Goal: Task Accomplishment & Management: Use online tool/utility

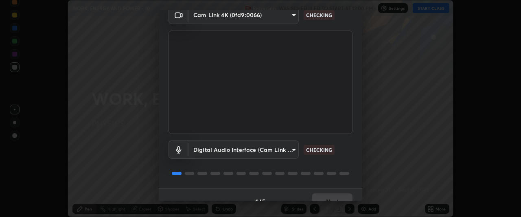
scroll to position [50, 0]
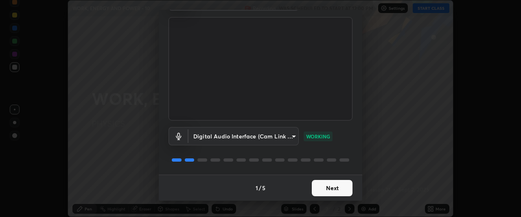
click at [331, 186] on button "Next" at bounding box center [332, 188] width 41 height 16
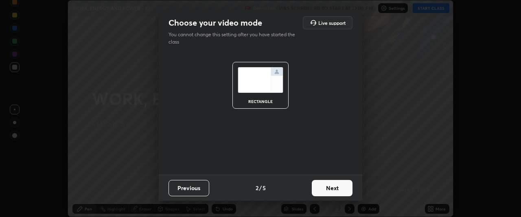
click at [329, 189] on button "Next" at bounding box center [332, 188] width 41 height 16
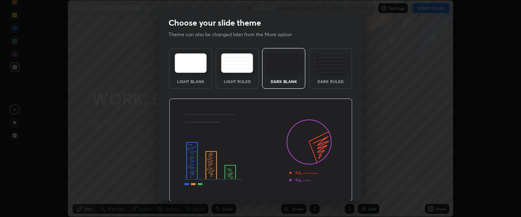
scroll to position [27, 0]
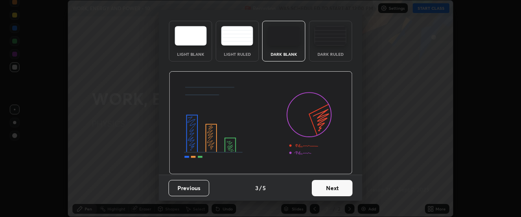
click at [330, 185] on button "Next" at bounding box center [332, 188] width 41 height 16
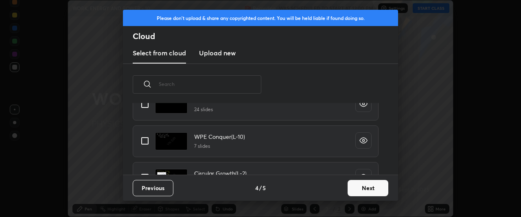
scroll to position [452, 0]
click at [145, 141] on input "grid" at bounding box center [144, 141] width 17 height 17
checkbox input "true"
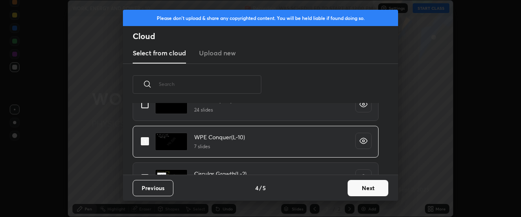
click at [362, 185] on button "Next" at bounding box center [368, 188] width 41 height 16
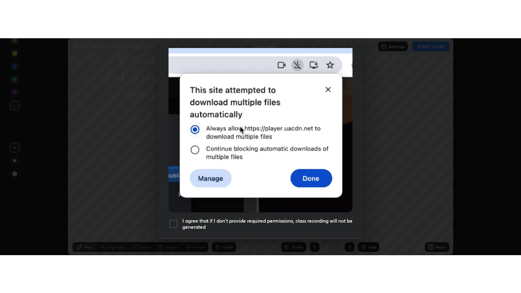
scroll to position [216, 0]
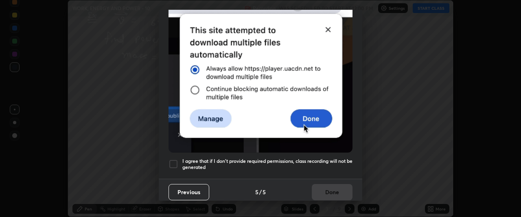
click at [174, 159] on div at bounding box center [174, 164] width 10 height 10
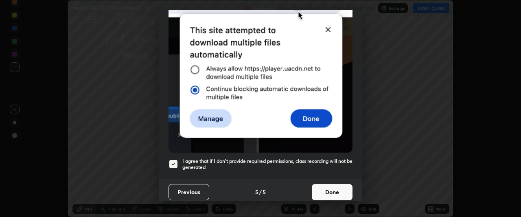
click at [327, 186] on button "Done" at bounding box center [332, 192] width 41 height 16
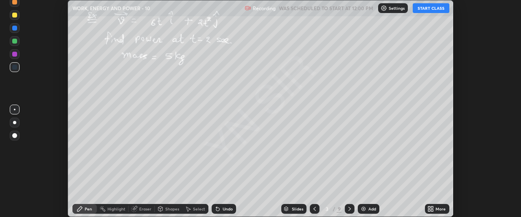
click at [433, 8] on button "START CLASS" at bounding box center [431, 8] width 37 height 10
click at [432, 208] on icon at bounding box center [433, 207] width 2 height 2
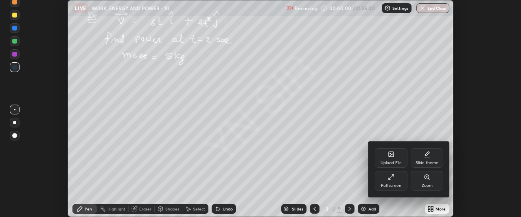
click at [402, 180] on div "Full screen" at bounding box center [391, 181] width 33 height 20
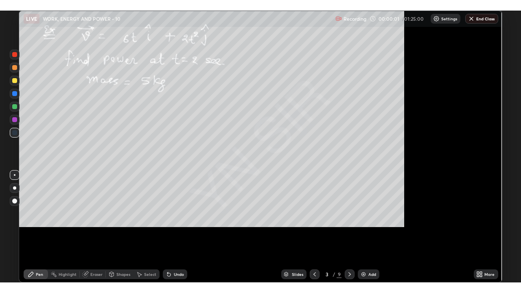
scroll to position [293, 521]
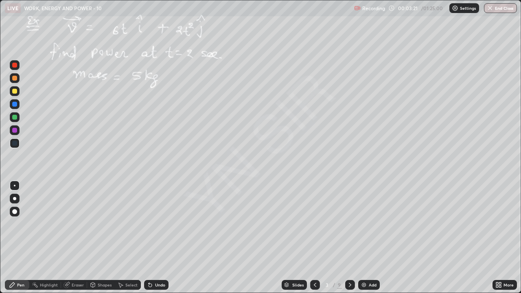
click at [18, 91] on div at bounding box center [15, 91] width 10 height 10
click at [159, 217] on div "Undo" at bounding box center [160, 285] width 10 height 4
click at [15, 199] on div at bounding box center [14, 198] width 3 height 3
click at [75, 217] on div "Eraser" at bounding box center [78, 285] width 12 height 4
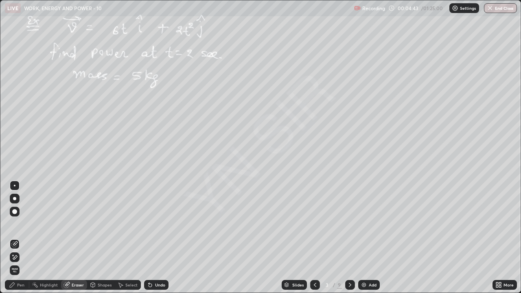
click at [18, 217] on div "Pen" at bounding box center [20, 285] width 7 height 4
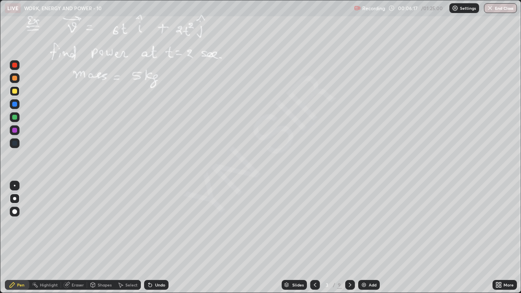
click at [349, 217] on icon at bounding box center [350, 285] width 2 height 4
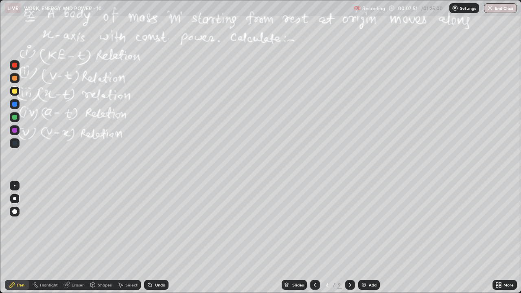
click at [349, 217] on icon at bounding box center [350, 285] width 7 height 7
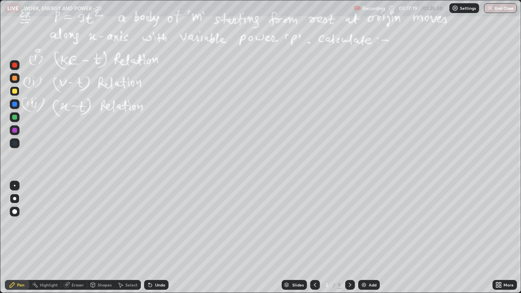
click at [314, 217] on icon at bounding box center [315, 285] width 2 height 4
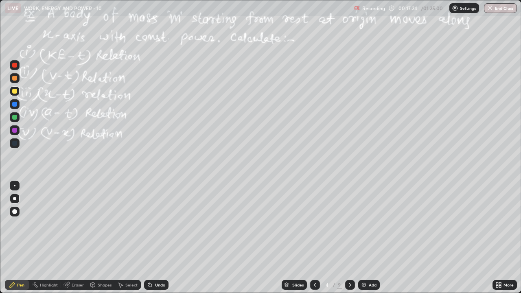
click at [349, 217] on icon at bounding box center [350, 285] width 7 height 7
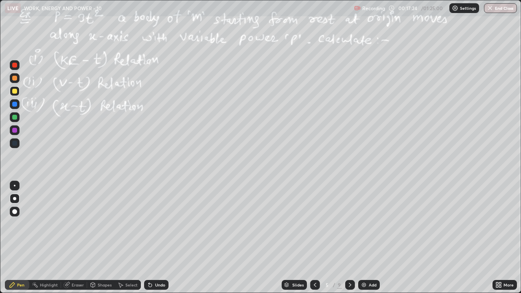
click at [350, 217] on icon at bounding box center [350, 285] width 7 height 7
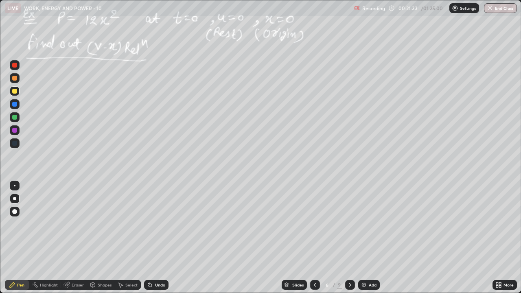
click at [349, 217] on icon at bounding box center [350, 285] width 7 height 7
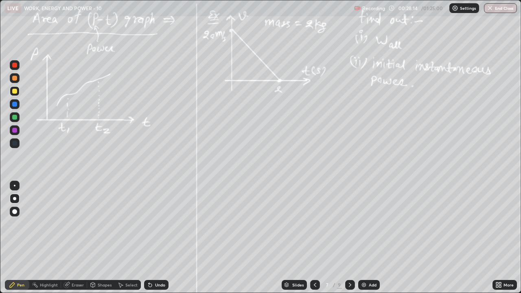
click at [349, 217] on div at bounding box center [350, 285] width 10 height 10
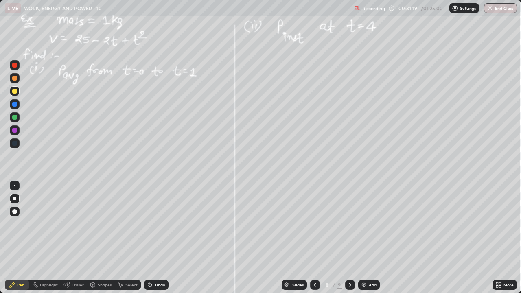
click at [162, 217] on div "Undo" at bounding box center [160, 285] width 10 height 4
click at [349, 217] on icon at bounding box center [350, 285] width 7 height 7
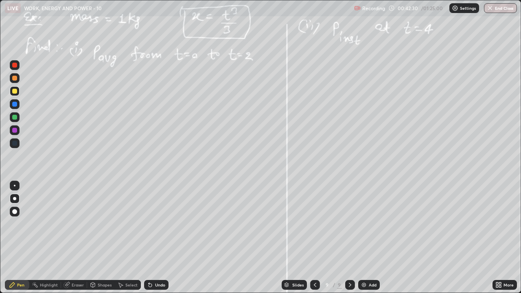
click at [371, 217] on div "Add" at bounding box center [373, 285] width 8 height 4
